Goal: Find specific page/section: Find specific page/section

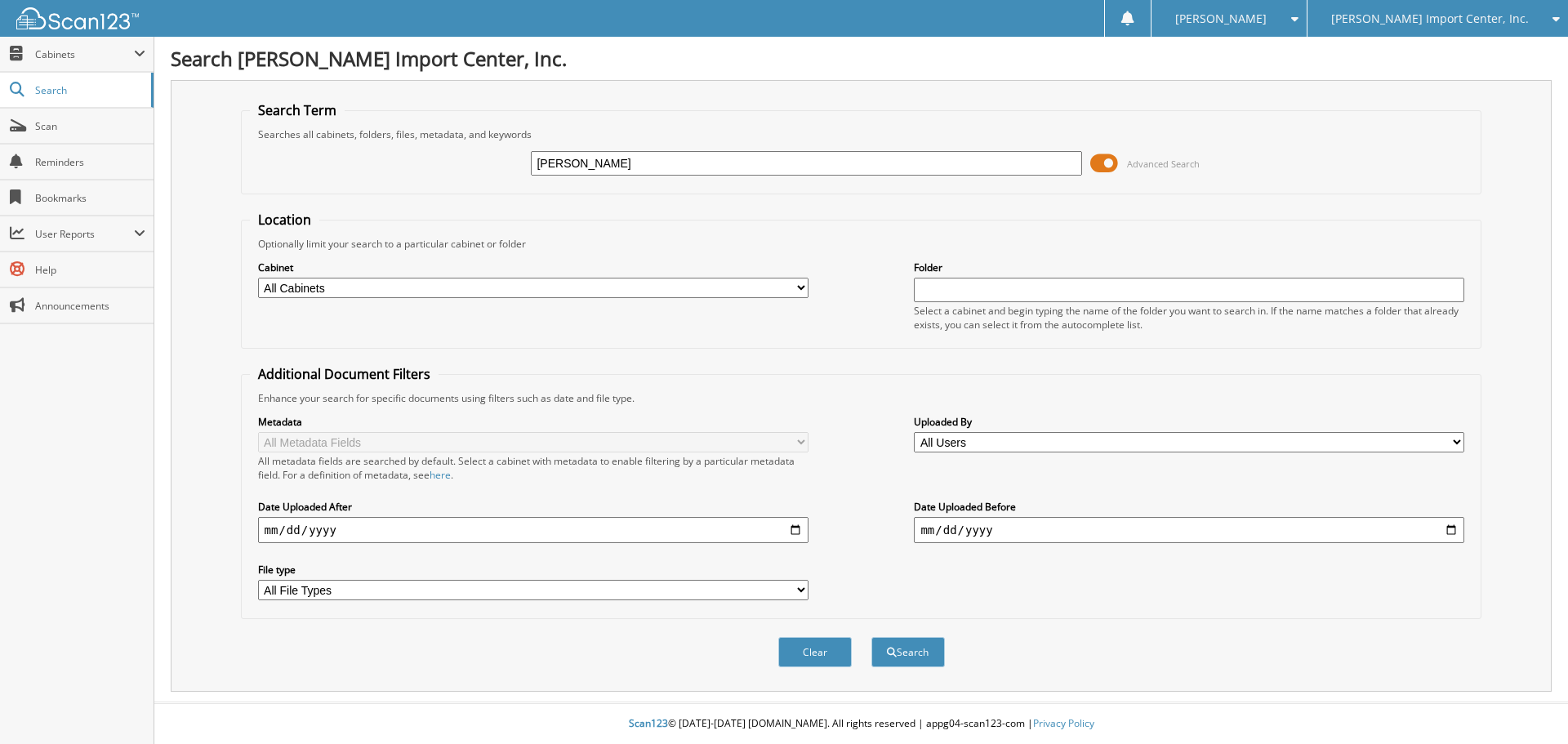
type input "[PERSON_NAME]"
click at [872, 637] on button "Search" at bounding box center [908, 652] width 73 height 30
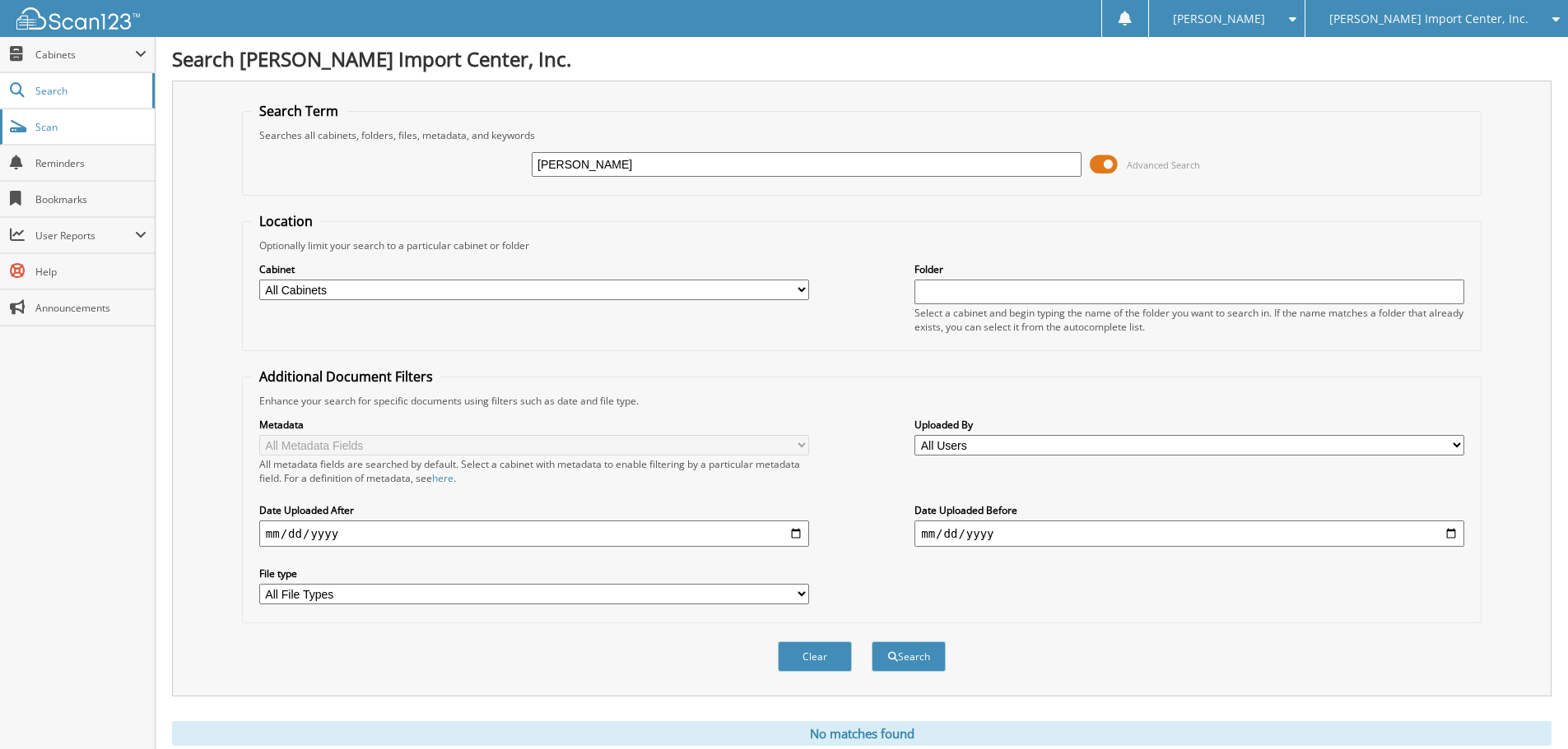
drag, startPoint x: 634, startPoint y: 168, endPoint x: 91, endPoint y: 125, distance: 544.7
click at [222, 152] on div "Search Term Searches all cabinets, folders, files, metadata, and keywords AVERY…" at bounding box center [861, 389] width 1380 height 616
type input "[PERSON_NAME]"
click at [871, 642] on button "Search" at bounding box center [908, 656] width 74 height 30
drag, startPoint x: 593, startPoint y: 160, endPoint x: 216, endPoint y: 85, distance: 384.4
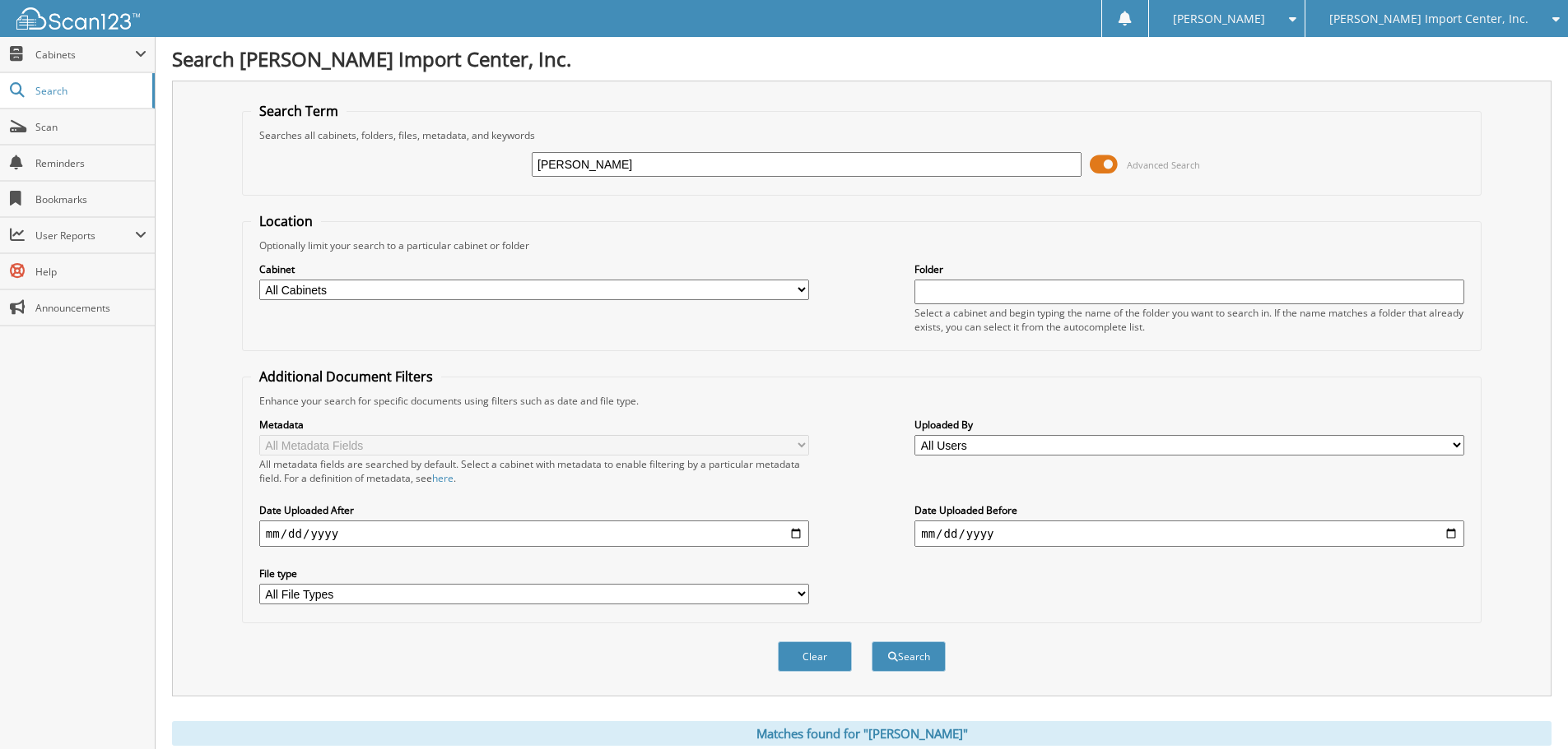
click at [239, 99] on div "Search Term Searches all cabinets, folders, files, metadata, and keywords AVERY…" at bounding box center [861, 389] width 1380 height 616
type input "KILTS"
click at [871, 642] on button "Search" at bounding box center [908, 656] width 74 height 30
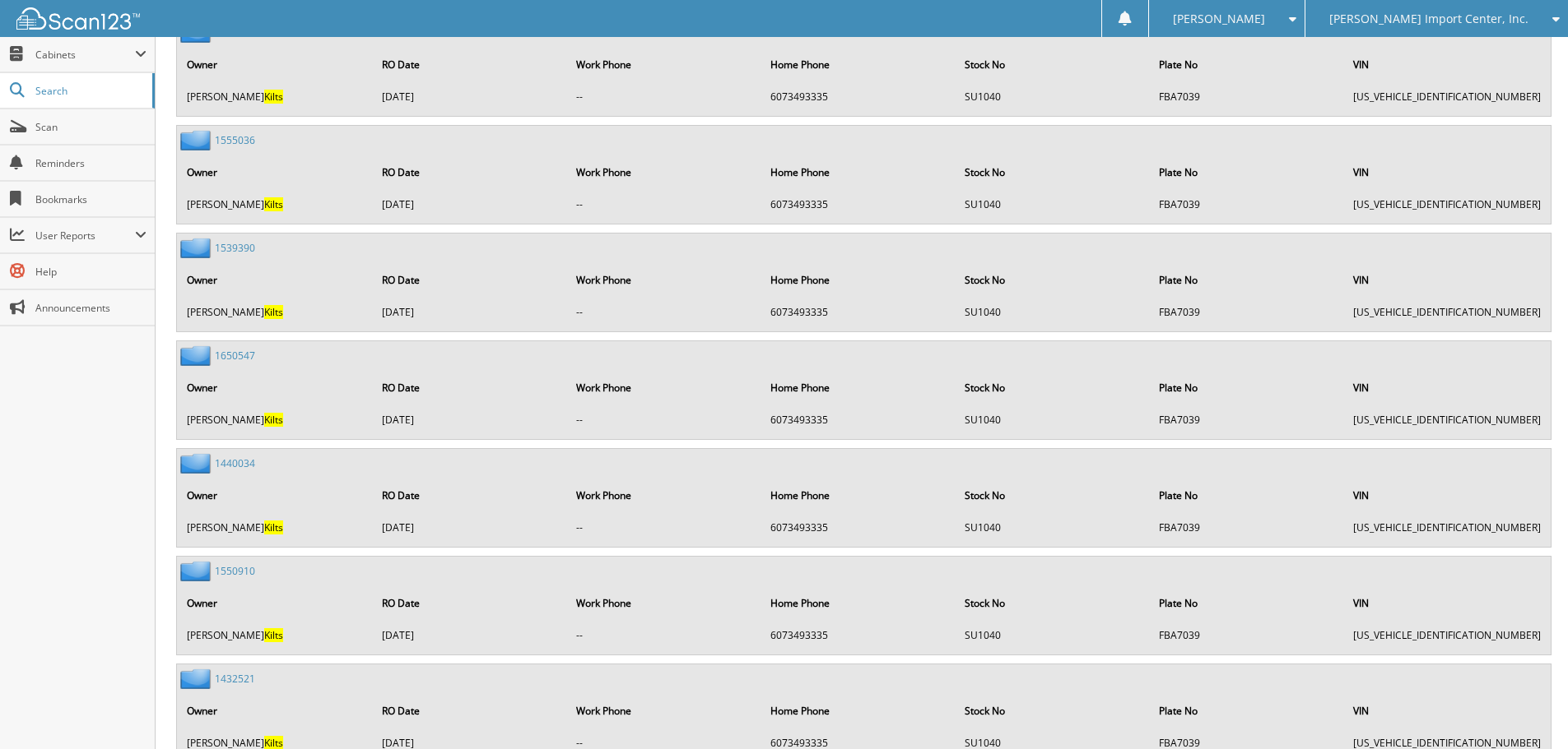
scroll to position [1414, 0]
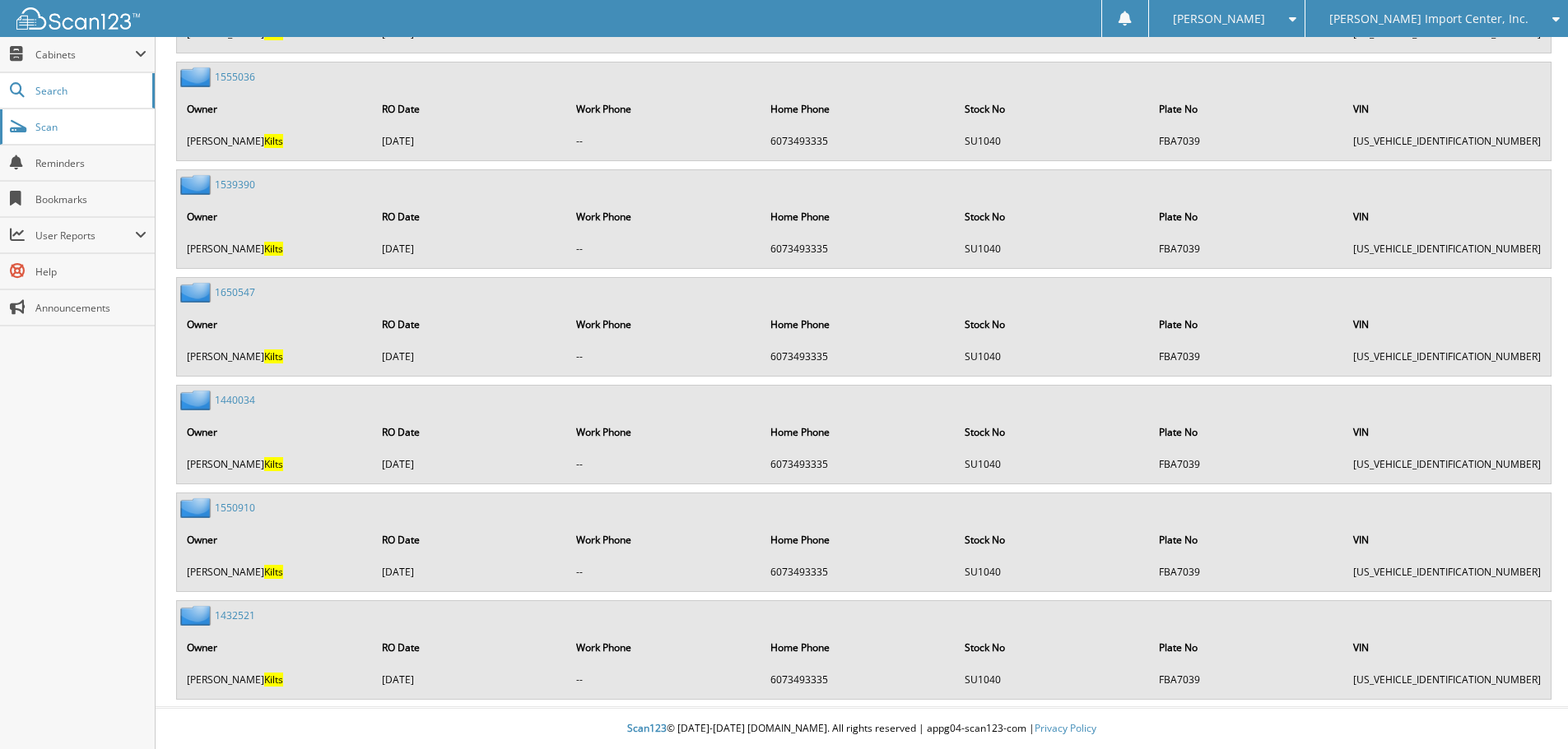
click at [67, 131] on span "Scan" at bounding box center [91, 126] width 111 height 14
